Goal: Information Seeking & Learning: Learn about a topic

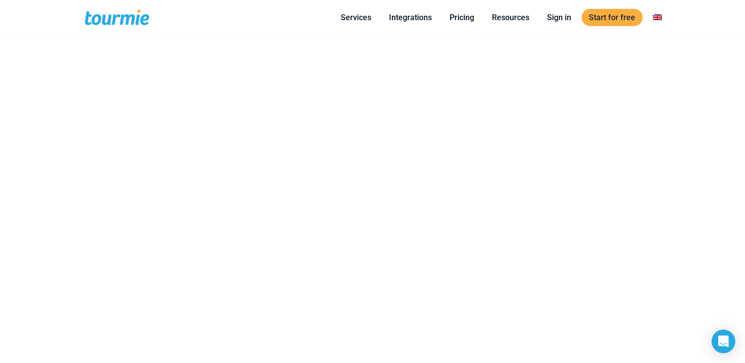
scroll to position [570, 0]
click at [459, 17] on link "Pricing" at bounding box center [461, 17] width 39 height 12
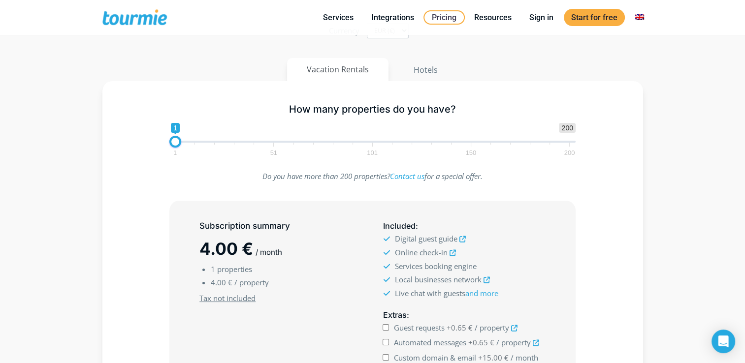
scroll to position [99, 0]
drag, startPoint x: 177, startPoint y: 140, endPoint x: 147, endPoint y: 141, distance: 30.5
click at [147, 141] on div "How many properties do you have? 1 200 0 0 1 1 51 101 150 200 1" at bounding box center [373, 127] width 512 height 64
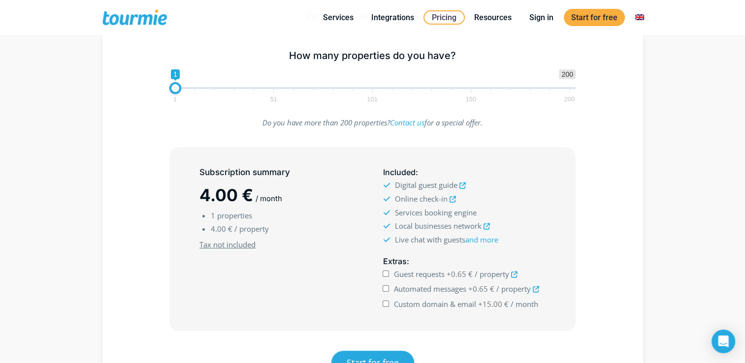
scroll to position [152, 0]
drag, startPoint x: 176, startPoint y: 85, endPoint x: 183, endPoint y: 86, distance: 7.0
click at [183, 86] on span at bounding box center [181, 89] width 12 height 12
type input "1"
drag, startPoint x: 183, startPoint y: 86, endPoint x: 153, endPoint y: 87, distance: 30.0
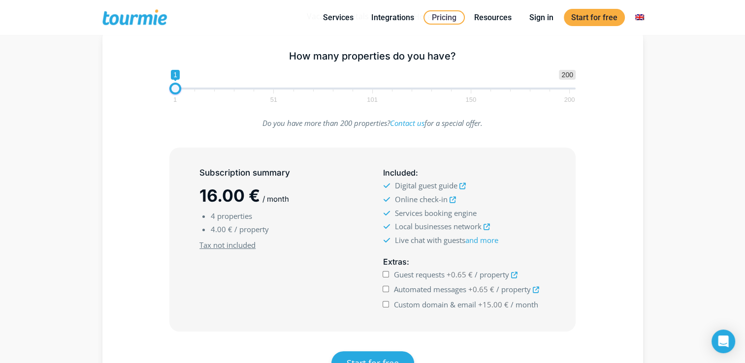
click at [153, 87] on div "How many properties do you have? 1 200 0 0 1 1 51 101 150 200 1" at bounding box center [373, 75] width 512 height 64
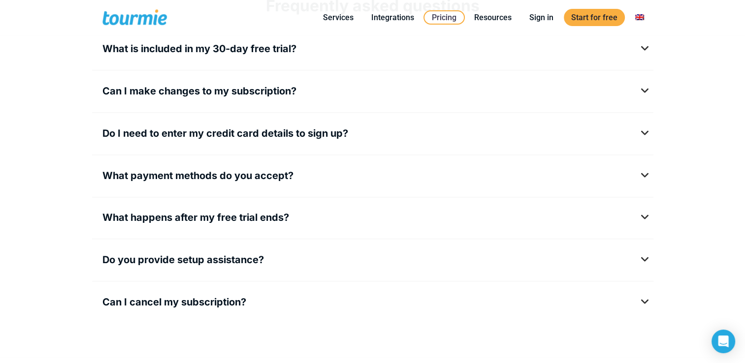
scroll to position [1284, 0]
click at [643, 176] on h5 "What payment methods do you accept?" at bounding box center [372, 175] width 540 height 12
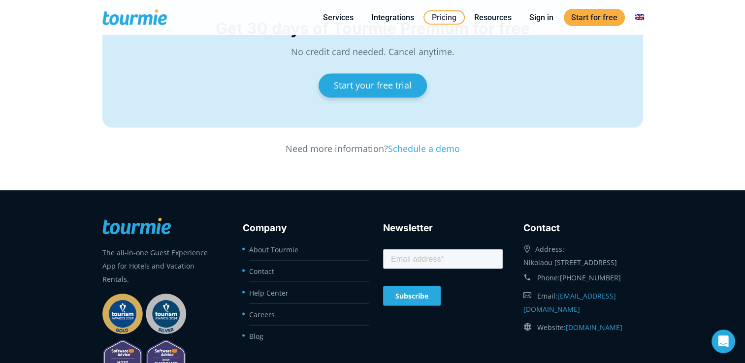
scroll to position [1695, 0]
